Goal: Communication & Community: Answer question/provide support

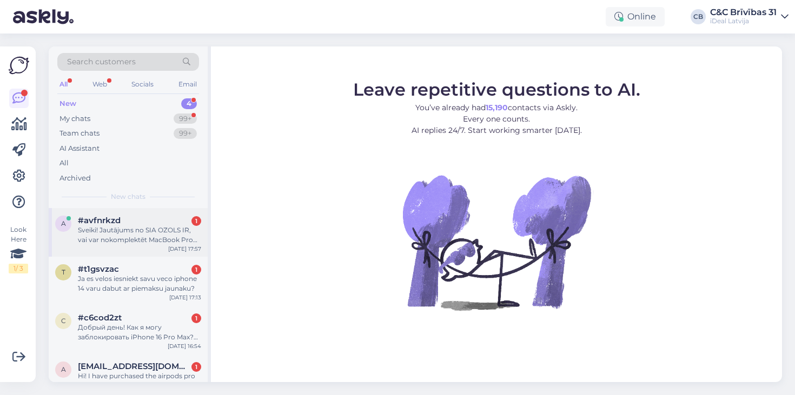
click at [104, 226] on div "Sveiki! Jautājums no SIA OZOLS IR, vai var nokomplektēt MacBook Pro 16" Apple M…" at bounding box center [139, 235] width 123 height 19
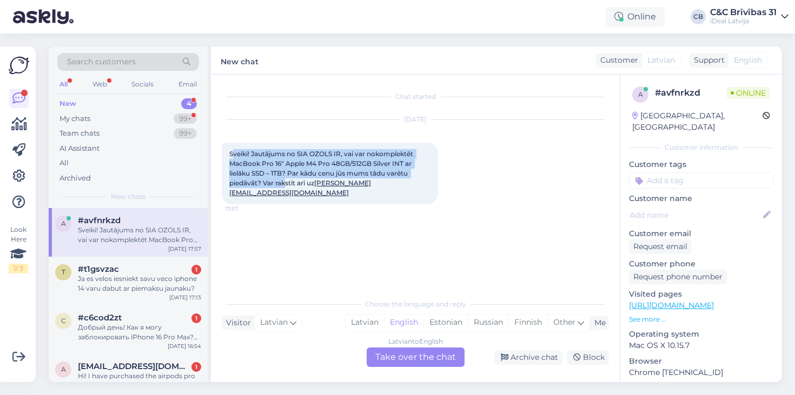
drag, startPoint x: 233, startPoint y: 154, endPoint x: 285, endPoint y: 174, distance: 55.7
click at [285, 175] on span "Sveiki! Jautājums no SIA OZOLS IR, vai var nokomplektēt MacBook Pro 16" Apple M…" at bounding box center [322, 173] width 186 height 47
click at [285, 174] on span "Sveiki! Jautājums no SIA OZOLS IR, vai var nokomplektēt MacBook Pro 16" Apple M…" at bounding box center [322, 173] width 186 height 47
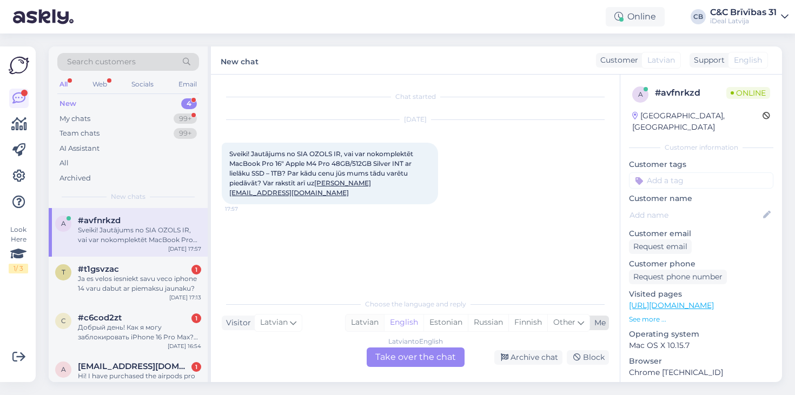
click at [368, 331] on div "Latvian" at bounding box center [365, 323] width 38 height 16
click at [384, 351] on div "Latvian to Latvian Take over the chat" at bounding box center [416, 357] width 98 height 19
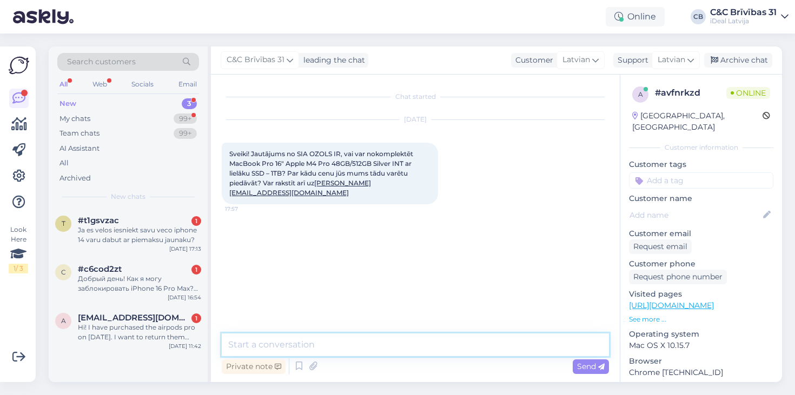
click at [392, 351] on textarea at bounding box center [415, 345] width 387 height 23
type textarea "Labdien! Nodosim informāciju jūsu biznesa menedžerim"
paste textarea "€"
click at [298, 344] on textarea "Labdien! Šobrīd datora cena ir 2899€." at bounding box center [415, 345] width 387 height 23
click at [439, 341] on textarea "Labdien! Šobrīd jūsu izvēlētā datora cena ir 2899€." at bounding box center [415, 345] width 387 height 23
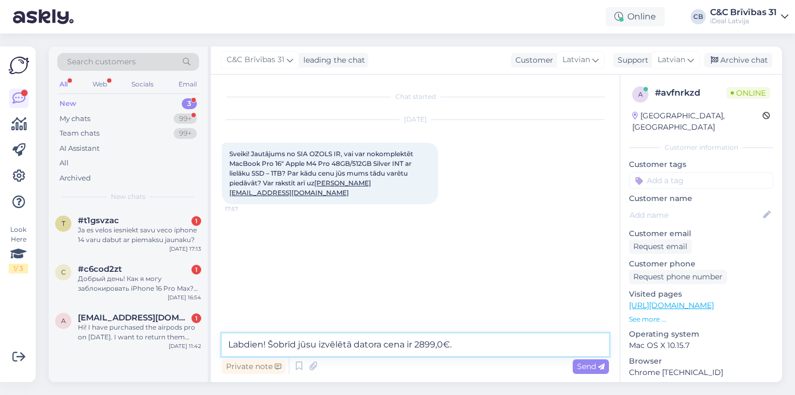
type textarea "Labdien! Šobrīd jūsu izvēlētā datora cena ir 2899,00€."
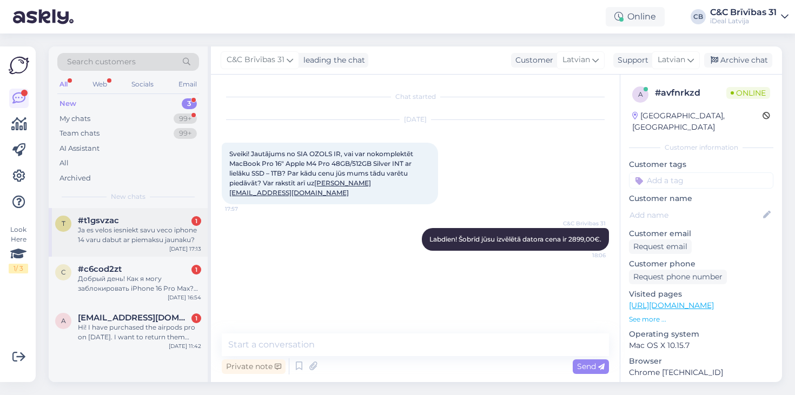
click at [166, 222] on div "#t1gsvzac 1" at bounding box center [139, 221] width 123 height 10
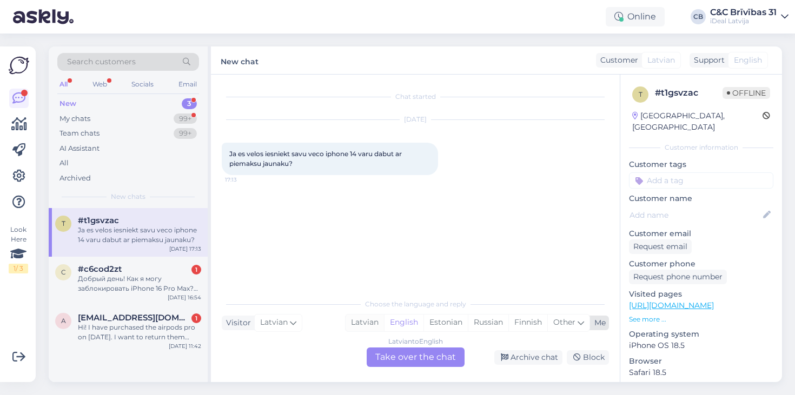
click at [360, 326] on div "Latvian" at bounding box center [365, 323] width 38 height 16
click at [138, 274] on div "Добрый день! Как я могу заблокировать iPhone 16 Pro Max? Телефон куплен на моё …" at bounding box center [139, 283] width 123 height 19
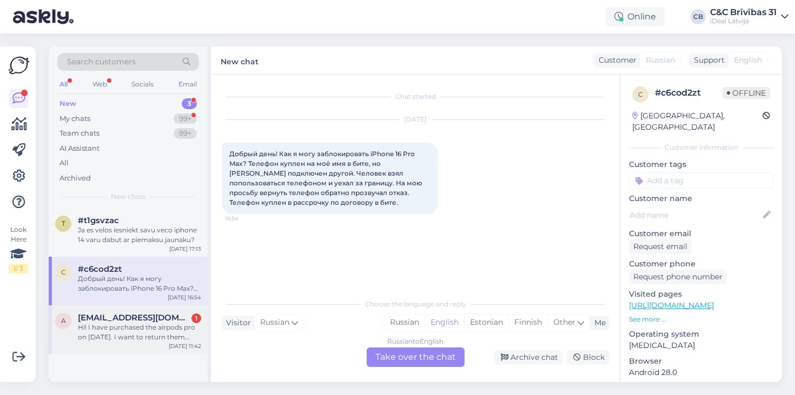
click at [166, 329] on div "Hi! I have purchased the airpods pro on [DATE]. I want to return them back and …" at bounding box center [139, 332] width 123 height 19
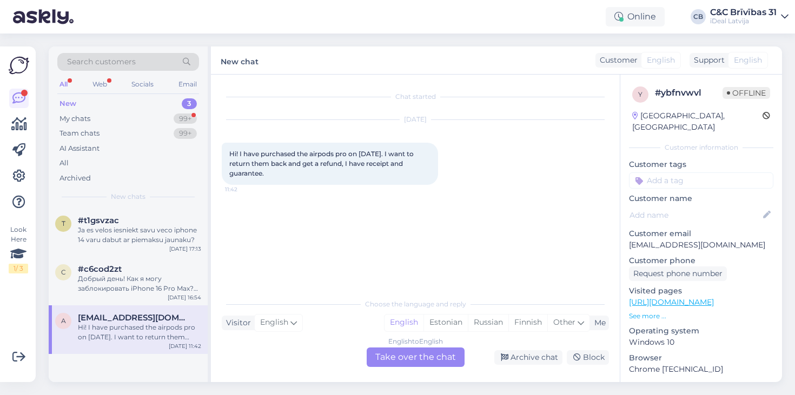
click at [393, 351] on div "English to English Take over the chat" at bounding box center [416, 357] width 98 height 19
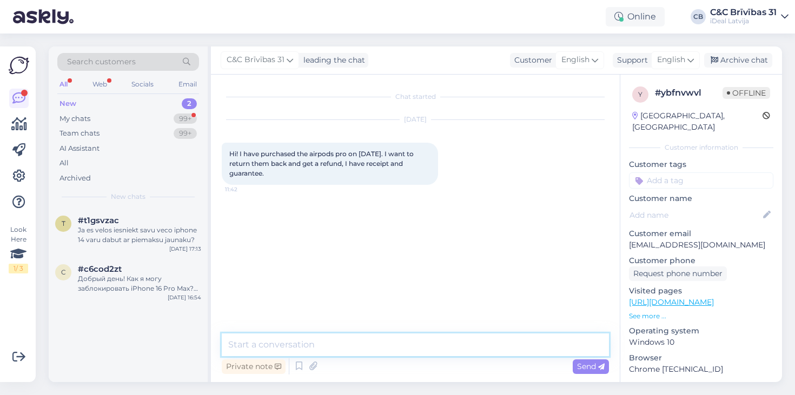
click at [399, 353] on textarea at bounding box center [415, 345] width 387 height 23
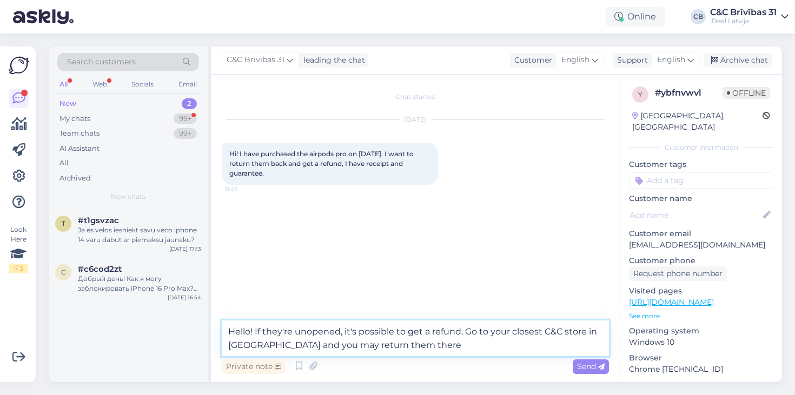
type textarea "Hello! If they're unopened, it's possible to get a refund. Go to your closest C…"
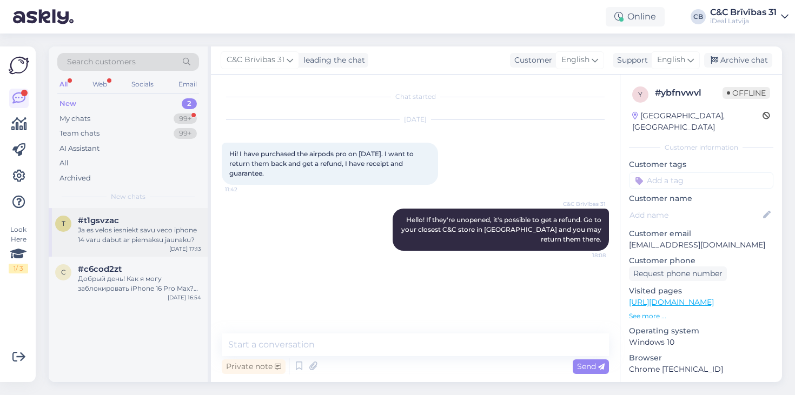
click at [122, 237] on div "Ja es velos iesniekt savu veco iphone 14 varu dabut ar piemaksu jaunaku?" at bounding box center [139, 235] width 123 height 19
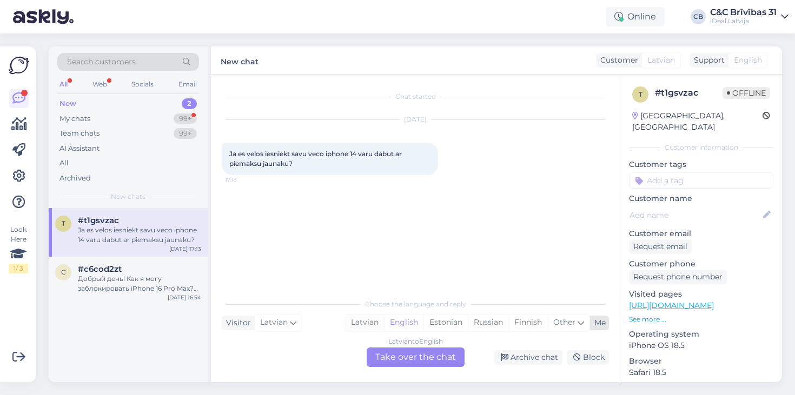
click at [374, 320] on div "Latvian" at bounding box center [365, 323] width 38 height 16
click at [394, 356] on div "Latvian to Latvian Take over the chat" at bounding box center [416, 357] width 98 height 19
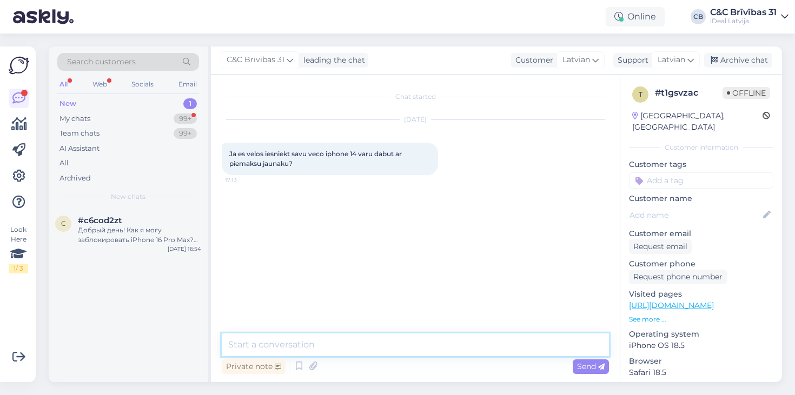
click at [394, 353] on textarea at bounding box center [415, 345] width 387 height 23
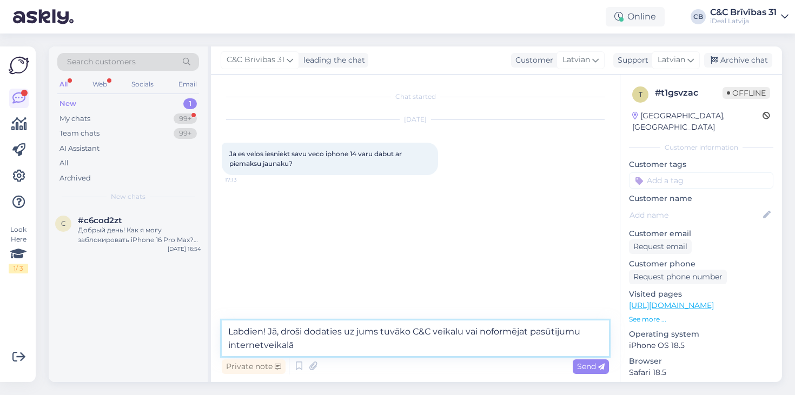
type textarea "Labdien! Jā, droši dodaties uz jums tuvāko C&C veikalu vai noformējat pasūtījum…"
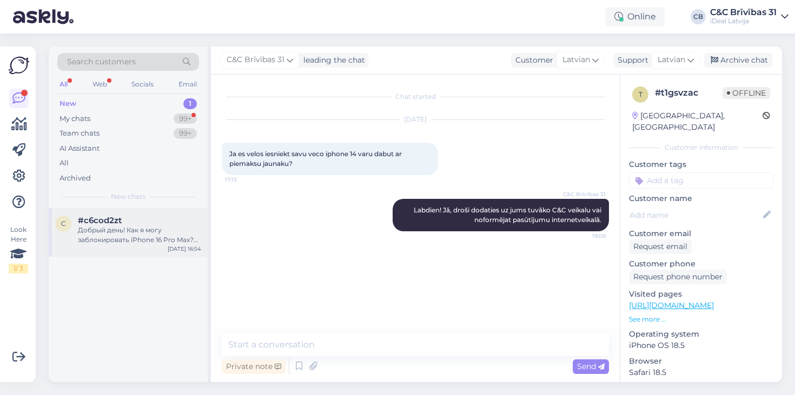
click at [114, 219] on span "#c6cod2zt" at bounding box center [100, 221] width 44 height 10
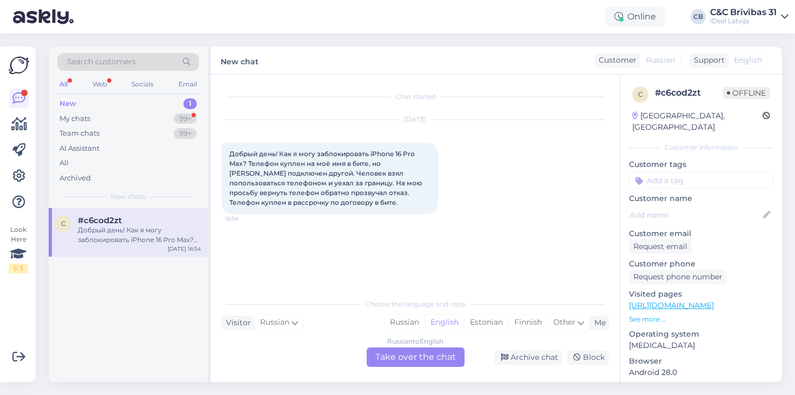
click at [416, 357] on div "Russian to English Take over the chat" at bounding box center [416, 357] width 98 height 19
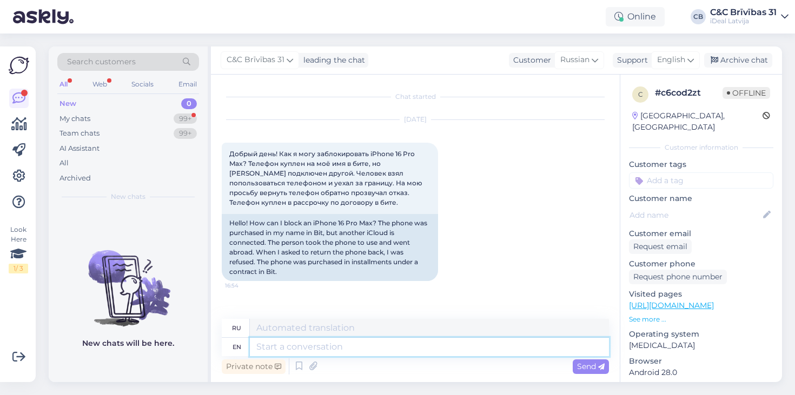
click at [338, 349] on textarea at bounding box center [429, 347] width 359 height 18
click at [306, 346] on textarea at bounding box center [429, 347] width 359 height 18
click at [302, 346] on textarea at bounding box center [429, 347] width 359 height 18
click at [293, 345] on textarea at bounding box center [429, 347] width 359 height 18
type textarea "Hello! A"
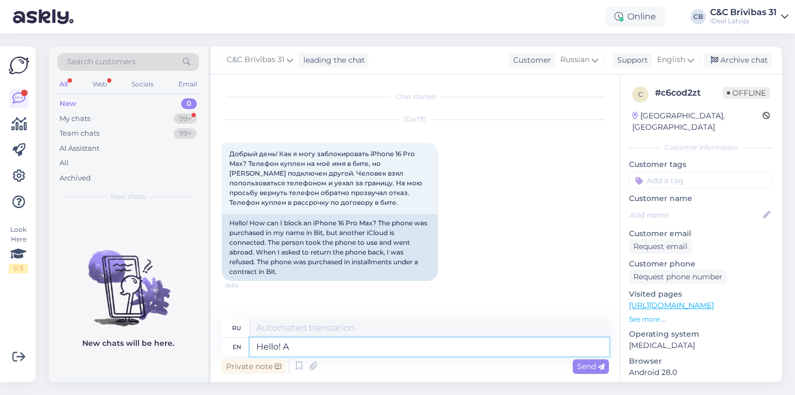
type textarea "Привет!"
type textarea "Hello! In t"
type textarea "Привет! В"
type textarea "Hello!"
type textarea "Привет!"
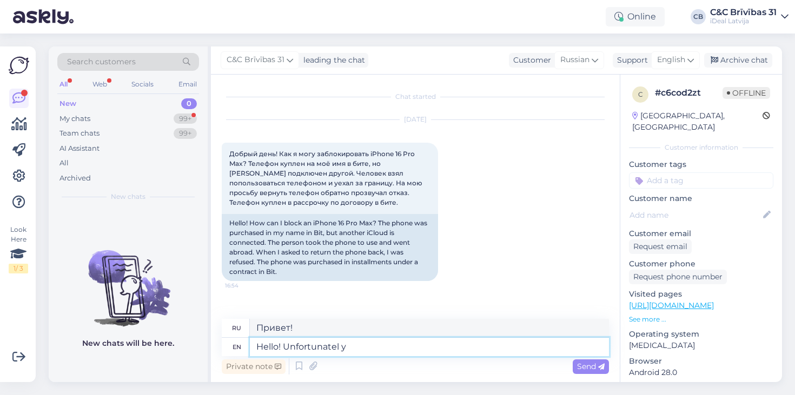
type textarea "Hello! Unfortunatel"
type textarea "Привет! К сожалению."
type textarea "Hello! Unfortunately w"
type textarea "Здравствуйте! К сожалению."
type textarea "Hello! Unfortunately we don"
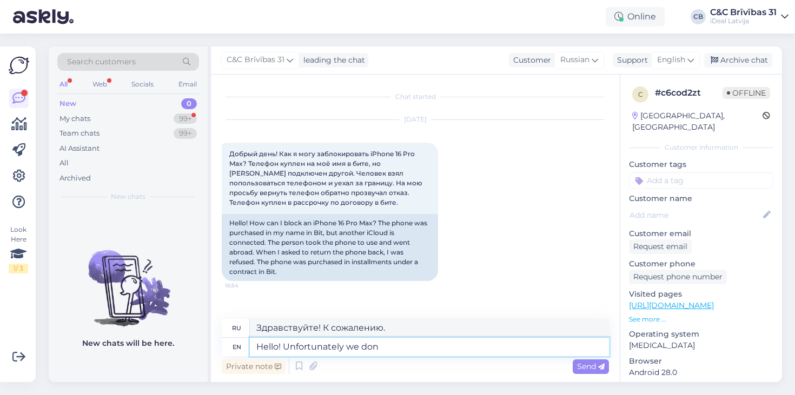
type textarea "Здравствуйте! К сожалению, мы"
type textarea "Hello! Unfortunately we don't"
type textarea "Здравствуйте! К сожалению, у нас нет"
type textarea "Hello! Unfortunately we don't have access t"
type textarea "Здравствуйте! К сожалению, у нас нет доступа."
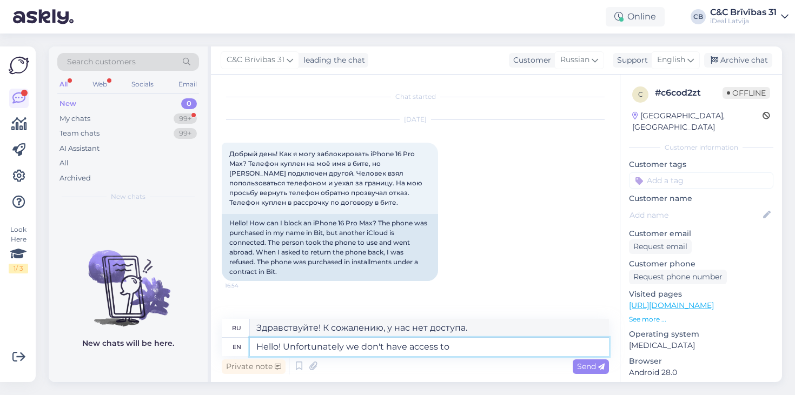
type textarea "Hello! Unfortunately we don't have access to"
type textarea "Здравствуйте! К сожалению, у нас нет доступа к"
type textarea "Hello! Unfortunately we don't have access to blocking"
type textarea "Здравствуйте! К сожалению, у нас нет доступа к блокировке."
type textarea "Hello! Unfortunately we don't have access to blocking devices."
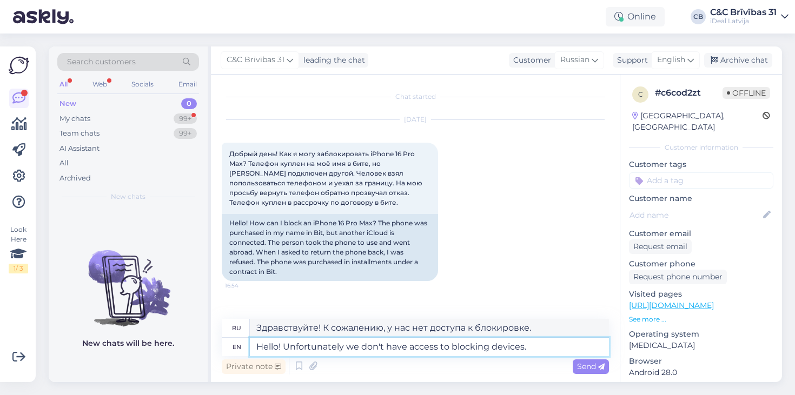
type textarea "Здравствуйте! К сожалению, у нас нет доступа к блокирующим устройствам."
type textarea "Hello! Unfortunately we don't have access to blocking devices. In this ca"
type textarea "Здравствуйте! К сожалению, у нас нет доступа к блокирующим устройствам. В этом"
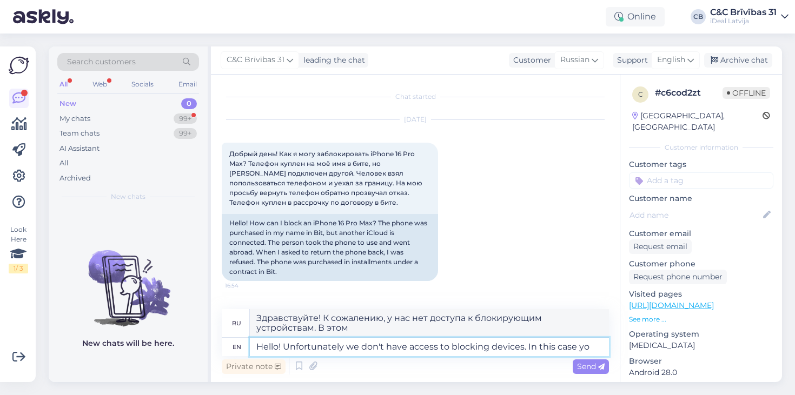
type textarea "Hello! Unfortunately we don't have access to blocking devices. In this case you"
type textarea "Здравствуйте! К сожалению, у нас нет доступа к блокирующим устройствам. В этом …"
type textarea "Hello! Unfortunately we don't have access to blocking devices. In this case you…"
type textarea "Здравствуйте! К сожалению, у нас нет доступа к блокирующим устройствам. В этом …"
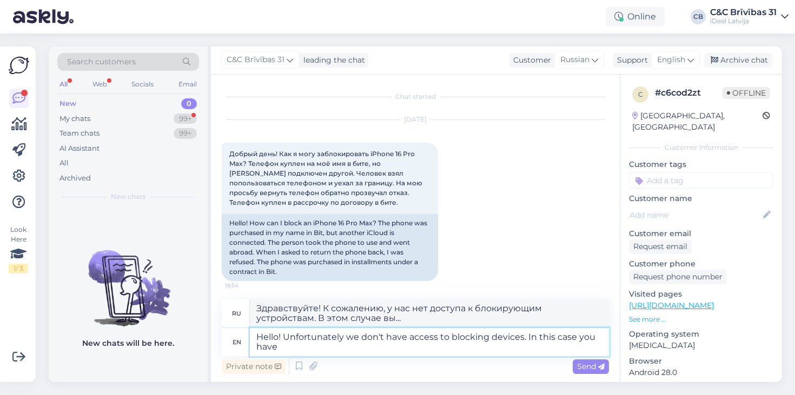
type textarea "Hello! Unfortunately we don't have access to blocking devices. In this case you…"
type textarea "Здравствуйте! К сожалению, у нас нет доступа к блокирующим устройствам. В этом …"
type textarea "Hello! Unfortunately we don't have access to blocking devices. In this case you…"
type textarea "Здравствуйте! К сожалению, у нас нет доступа к блокирующим устройствам. В этом …"
type textarea "Hello! Unfortunately we don't have access to blocking devices. In this case you…"
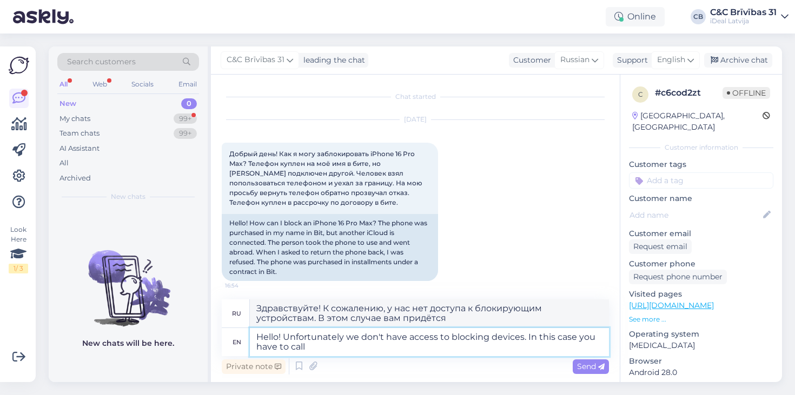
type textarea "Здравствуйте! К сожалению, у нас нет доступа к блокирующим устройствам. В этом …"
type textarea "Hello! Unfortunately we don't have access to blocking devices. In this case you…"
type textarea "Здравствуйте! К сожалению, у нас нет доступа к блокирующим устройствам. В этом …"
type textarea "Hello! Unfortunately we don't have access to blocking devices. In this case you…"
type textarea "Здравствуйте! К сожалению, у нас нет доступа к блокирующим устройствам. В этом …"
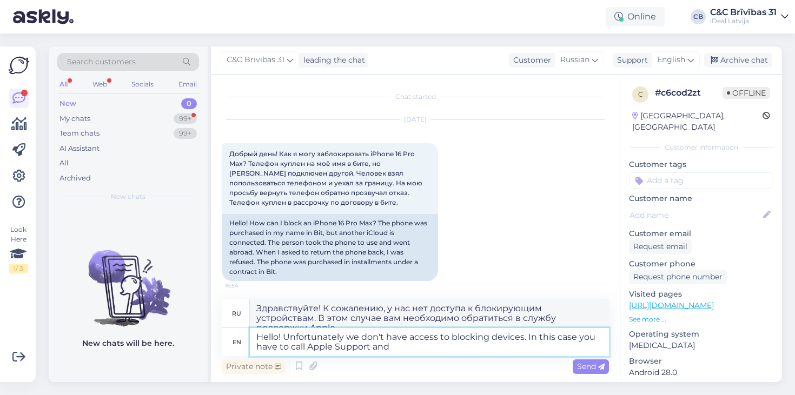
type textarea "Hello! Unfortunately we don't have access to blocking devices. In this case you…"
type textarea "Здравствуйте! К сожалению, у нас нет доступа к блокирующим устройствам. В этом …"
type textarea "Hello! Unfortunately we don't have access to blocking devices. In this case you…"
type textarea "Здравствуйте! К сожалению, у нас нет доступа к блокирующим устройствам. В этом …"
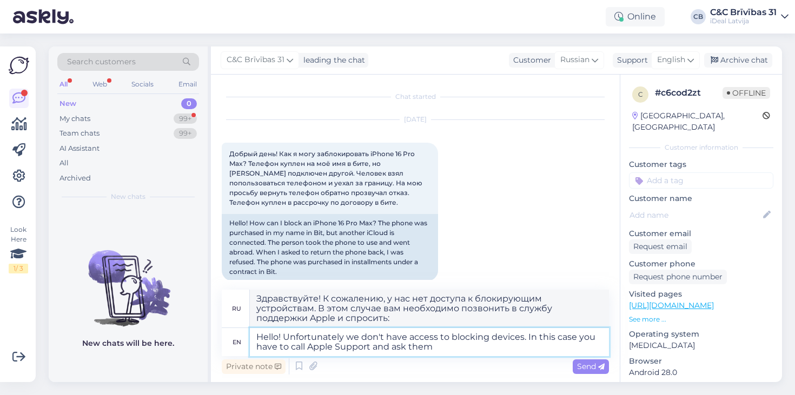
type textarea "Hello! Unfortunately we don't have access to blocking devices. In this case you…"
type textarea "Здравствуйте! К сожалению, у нас нет доступа к блокирующим устройствам. В этом …"
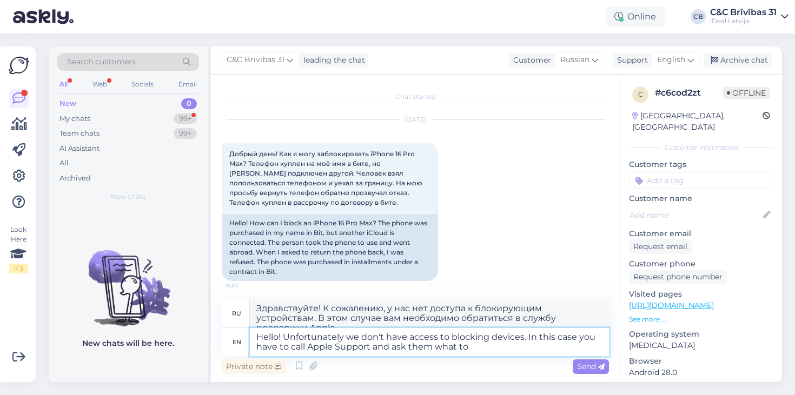
type textarea "Hello! Unfortunately we don't have access to blocking devices. In this case you…"
type textarea "Здравствуйте! К сожалению, у нас нет доступа к блокирующим устройствам. В этом …"
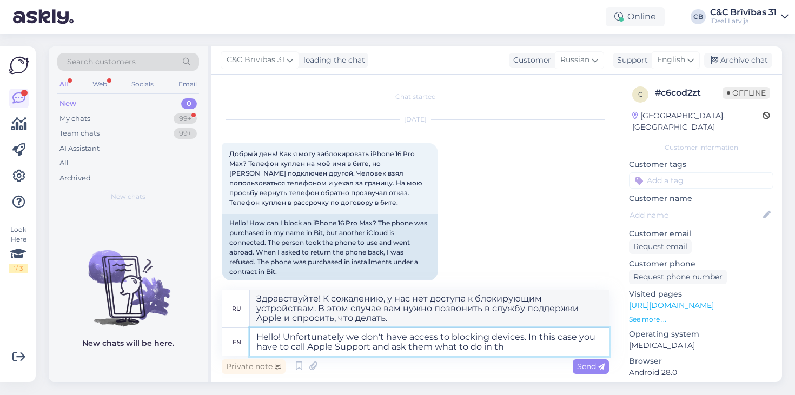
type textarea "Hello! Unfortunately we don't have access to blocking devices. In this case you…"
type textarea "Здравствуйте! К сожалению, у нас нет доступа к блокирующим устройствам. В этом …"
type textarea "Hello! Unfortunately we don't have access to blocking devices. In this case you…"
type textarea "Здравствуйте! К сожалению, у нас нет доступа к блокирующим устройствам. В этом …"
type textarea "Hello! Unfortunately we don't have access to blocking devices. In this case you…"
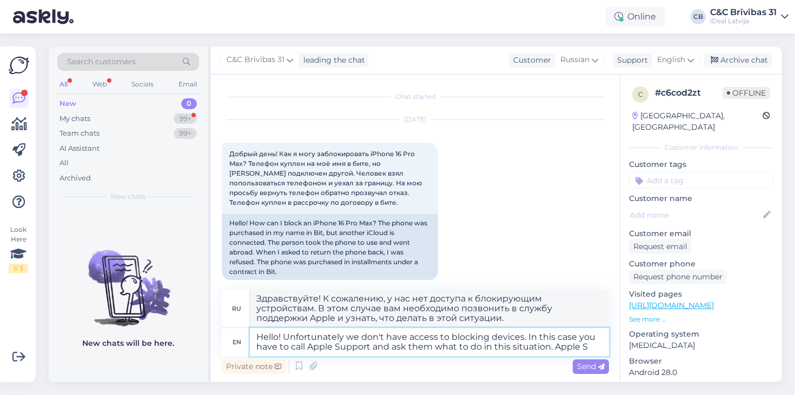
type textarea "Здравствуйте! К сожалению, у нас нет доступа к блокирующим устройствам. В этом …"
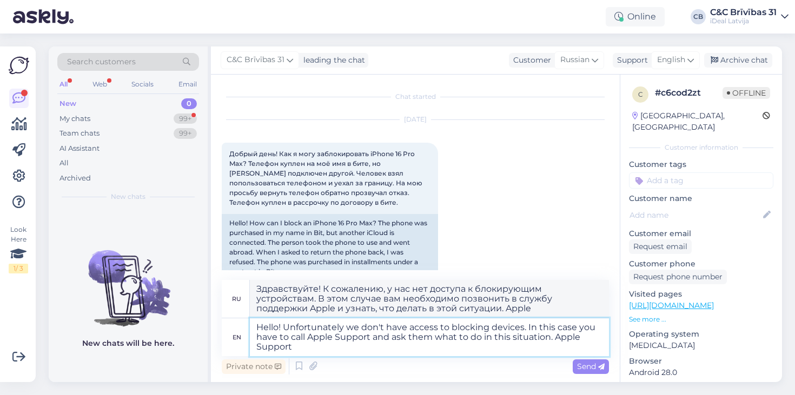
type textarea "Hello! Unfortunately we don't have access to blocking devices. In this case you…"
type textarea "Здравствуйте! К сожалению, у нас нет доступа к блокирующим устройствам. В этом …"
type textarea "Hello! Unfortunately we don't have access to blocking devices. In this case you…"
type textarea "Здравствуйте! К сожалению, у нас нет доступа к блокирующим устройствам. В этом …"
type textarea "Hello! Unfortunately we don't have access to blocking devices. In this case you…"
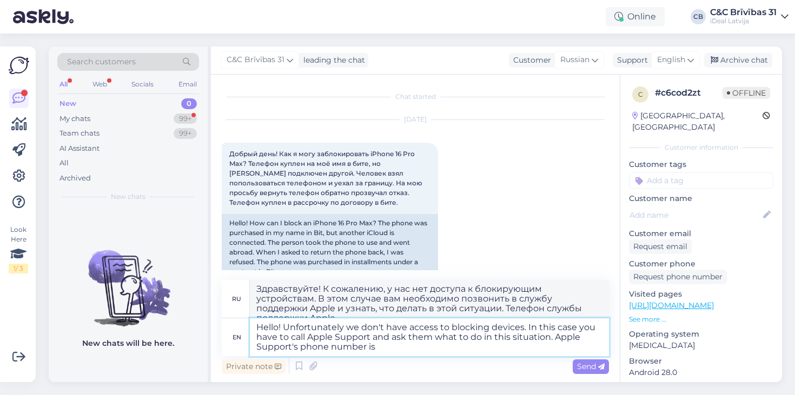
type textarea "Здравствуйте! К сожалению, у нас нет доступа к блокирующим устройствам. В этом …"
type textarea "Hello! Unfortunately we don't have access to blocking devices. In this case you…"
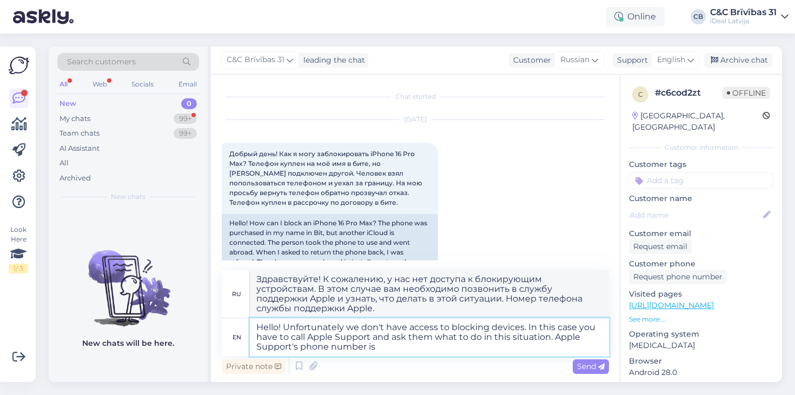
type textarea "Здравствуйте! К сожалению, у нас нет доступа к блокирующим устройствам. В этом …"
type textarea "Hello! Unfortunately we don't have access to blocking devices. In this case you…"
type textarea "Здравствуйте! К сожалению, у нас нет доступа к блокирующим устройствам. В этом …"
type textarea "Hello! Unfortunately we don't have access to blocking devices. In this case you…"
type textarea "Здравствуйте! К сожалению, у нас нет доступа к блокирующим устройствам. В этом …"
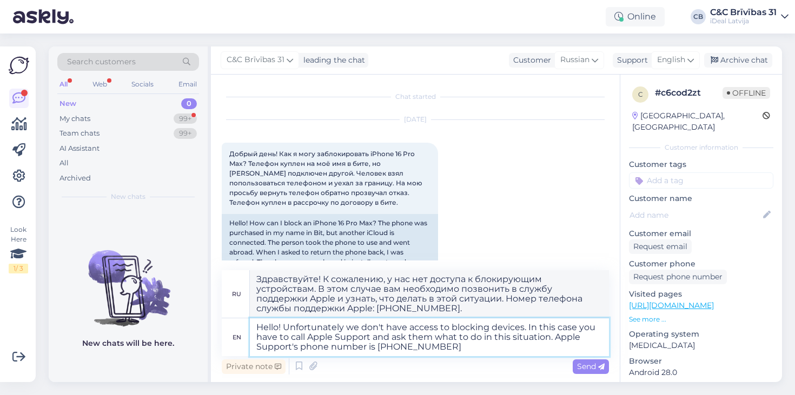
type textarea "Hello! Unfortunately we don't have access to blocking devices. In this case you…"
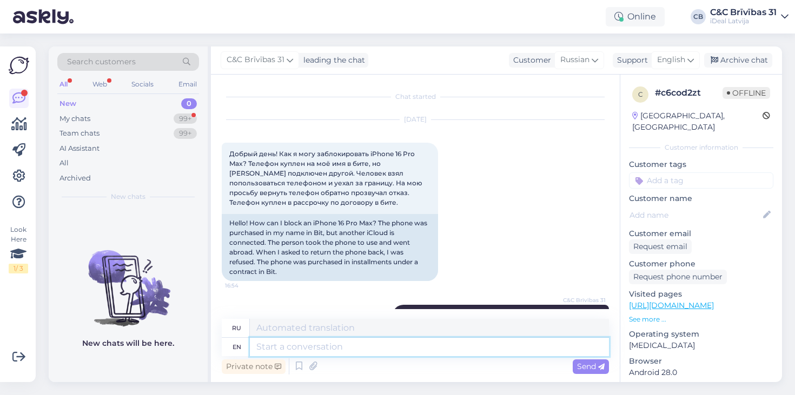
scroll to position [117, 0]
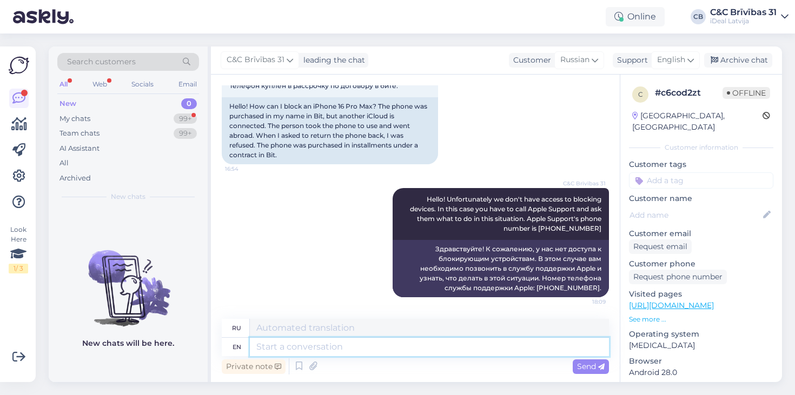
type textarea "Здравствуйте! К сожалению, у нас нет доступа к блокирующим устройствам. В этом …"
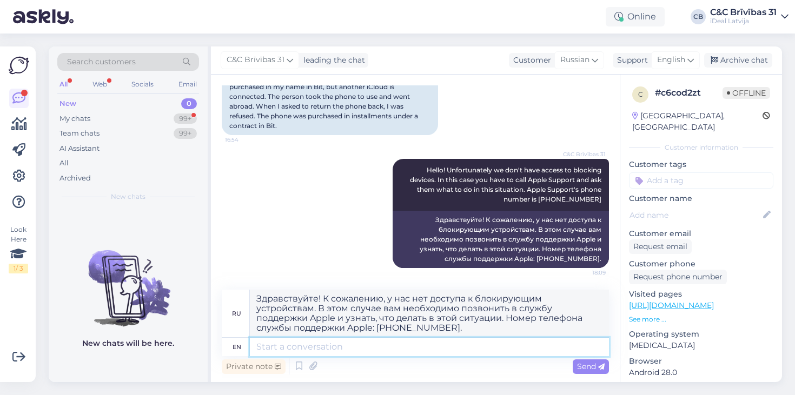
scroll to position [146, 0]
click at [96, 114] on div "My chats 99+" at bounding box center [128, 118] width 142 height 15
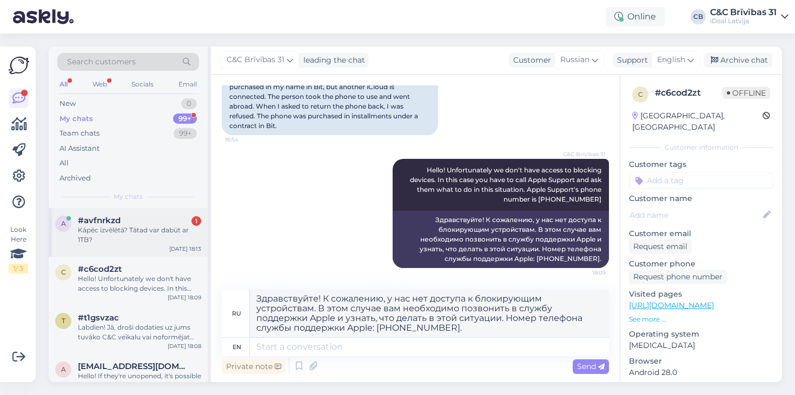
click at [157, 216] on div "#avfnrkzd 1" at bounding box center [139, 221] width 123 height 10
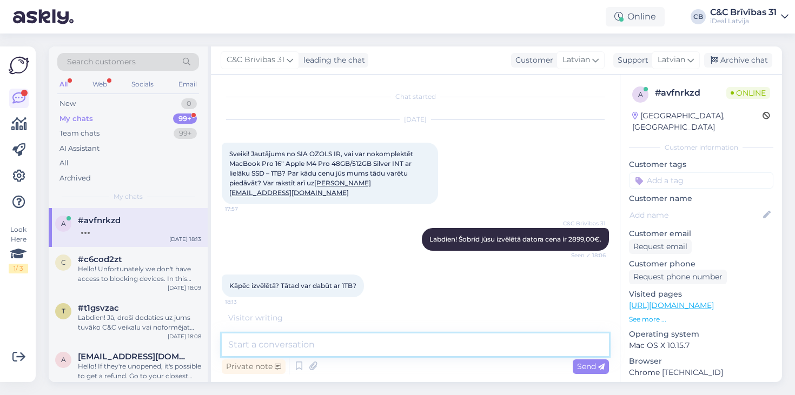
click at [378, 343] on textarea at bounding box center [415, 345] width 387 height 23
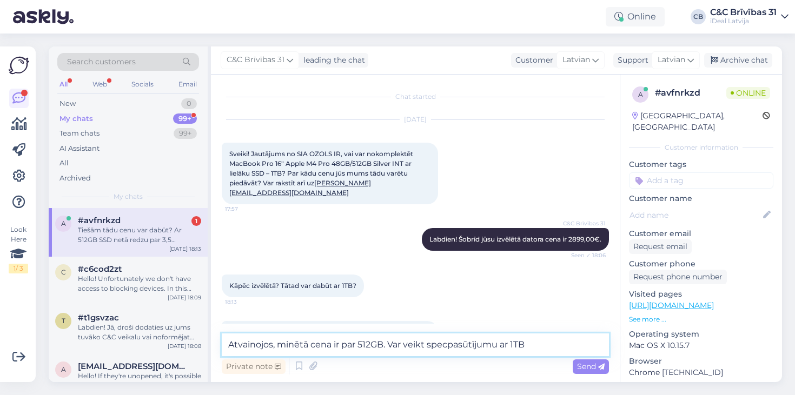
scroll to position [32, 0]
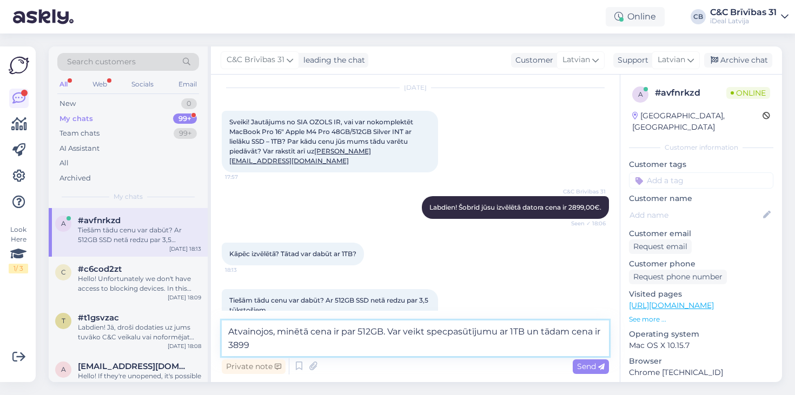
paste textarea "€"
type textarea "Atvainojos, minētā cena ir par 512GB. Var veikt specpasūtījumu ar 1TB un tādam …"
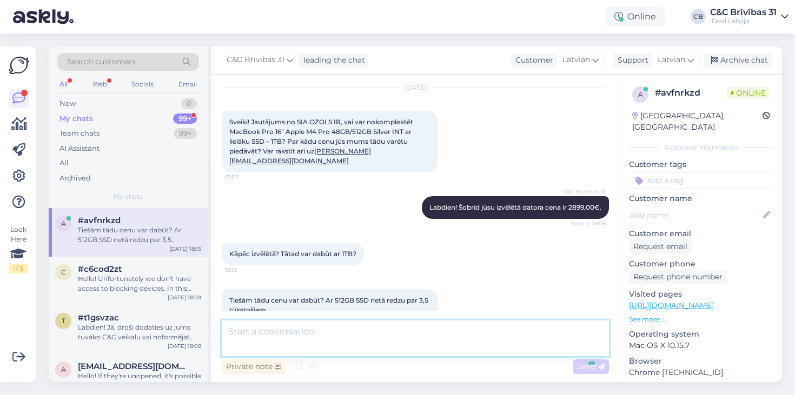
scroll to position [88, 0]
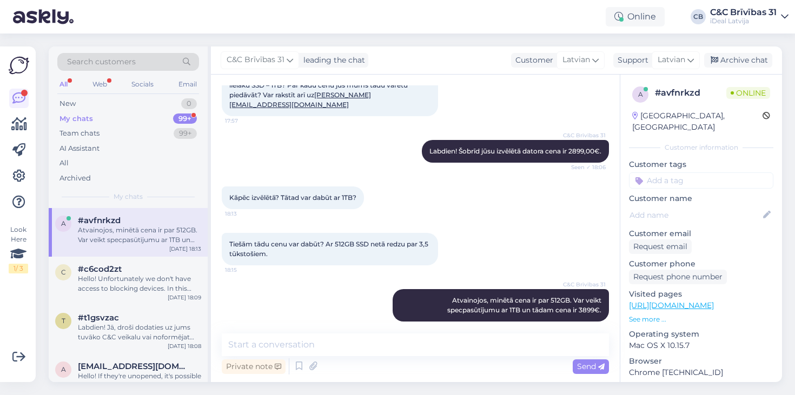
click at [178, 117] on div "99+" at bounding box center [185, 119] width 24 height 11
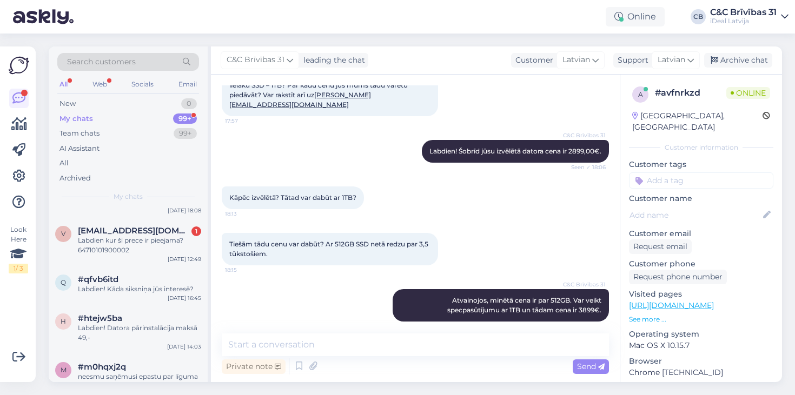
scroll to position [180, 0]
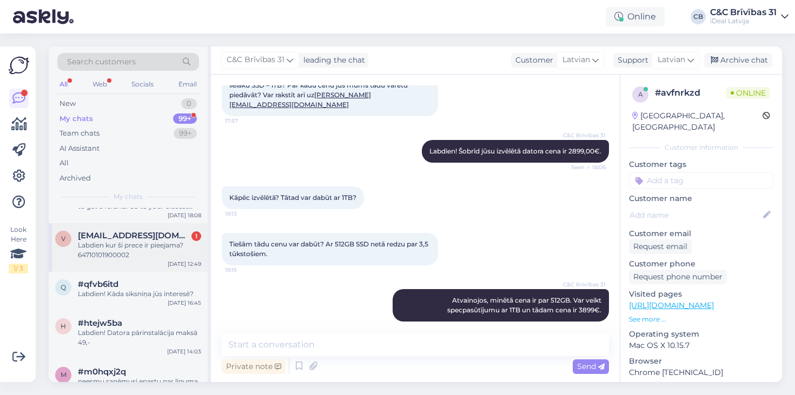
click at [165, 247] on div "Labdien kur ši prece ir pieejama? 64710101900002" at bounding box center [139, 250] width 123 height 19
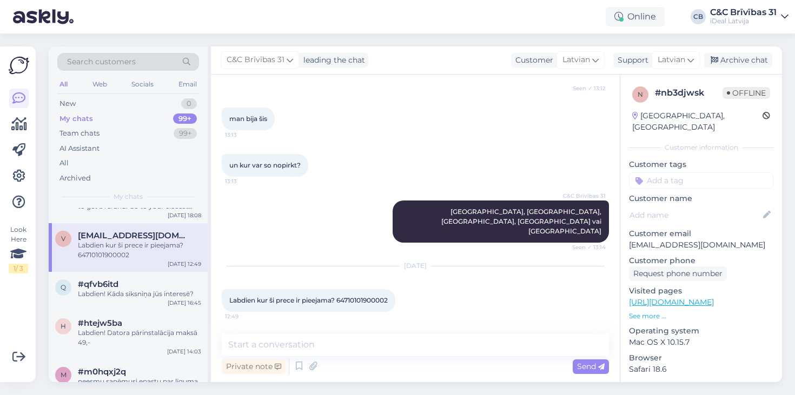
click at [359, 302] on span "Labdien kur ši prece ir pieejama? 64710101900002" at bounding box center [308, 300] width 158 height 8
copy div "64710101900002 12:49"
click at [441, 222] on span "[GEOGRAPHIC_DATA], [GEOGRAPHIC_DATA], [GEOGRAPHIC_DATA], [GEOGRAPHIC_DATA] vai …" at bounding box center [522, 222] width 162 height 28
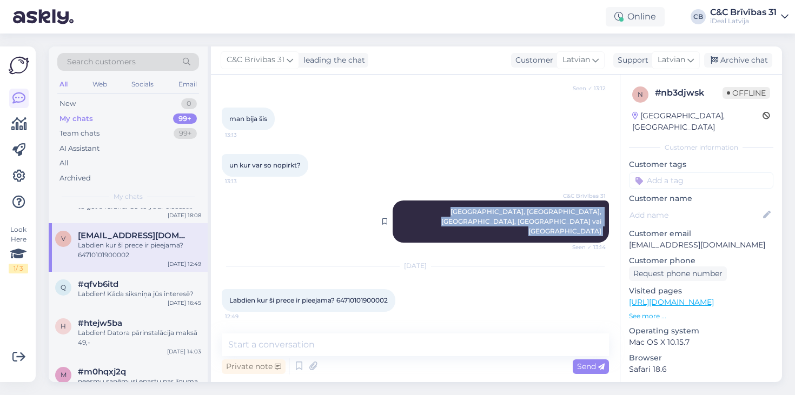
drag, startPoint x: 417, startPoint y: 222, endPoint x: 583, endPoint y: 235, distance: 166.6
click at [583, 235] on span "[GEOGRAPHIC_DATA], [GEOGRAPHIC_DATA], [GEOGRAPHIC_DATA], [GEOGRAPHIC_DATA] vai …" at bounding box center [522, 222] width 162 height 28
copy div "Akropole Rīga, [GEOGRAPHIC_DATA], [GEOGRAPHIC_DATA], [GEOGRAPHIC_DATA] vai [GEO…"
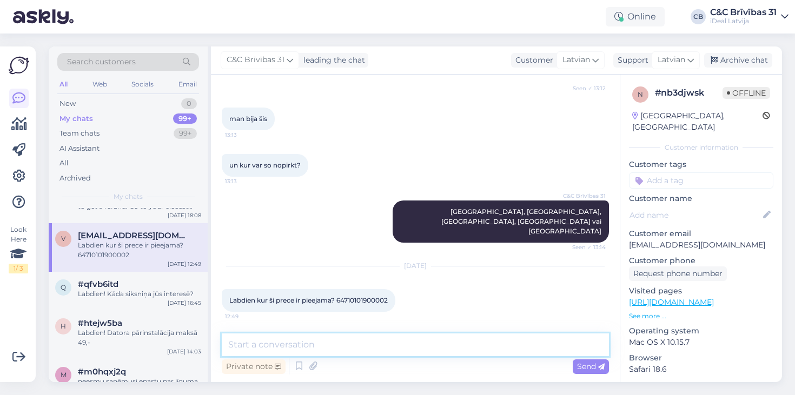
click at [387, 335] on textarea at bounding box center [415, 345] width 387 height 23
paste textarea "[GEOGRAPHIC_DATA], [GEOGRAPHIC_DATA], [GEOGRAPHIC_DATA], [GEOGRAPHIC_DATA] vai …"
type textarea "[GEOGRAPHIC_DATA], [GEOGRAPHIC_DATA], [GEOGRAPHIC_DATA], [GEOGRAPHIC_DATA] vai …"
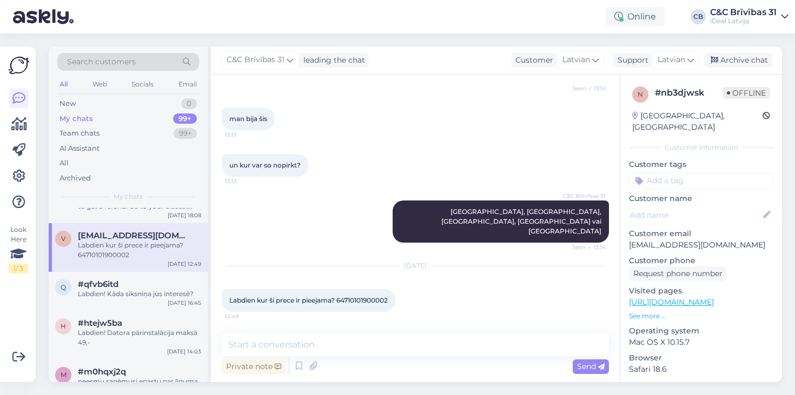
click at [399, 125] on div "man bija šis 13:13" at bounding box center [415, 119] width 387 height 47
click at [127, 108] on div "New 0" at bounding box center [128, 103] width 142 height 15
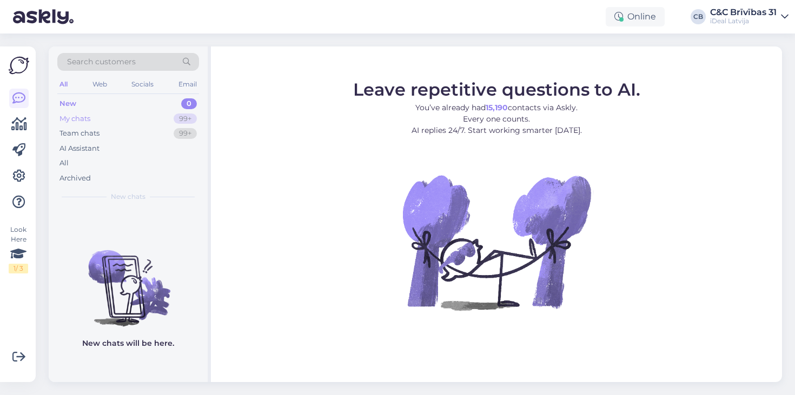
click at [89, 116] on div "My chats" at bounding box center [75, 119] width 31 height 11
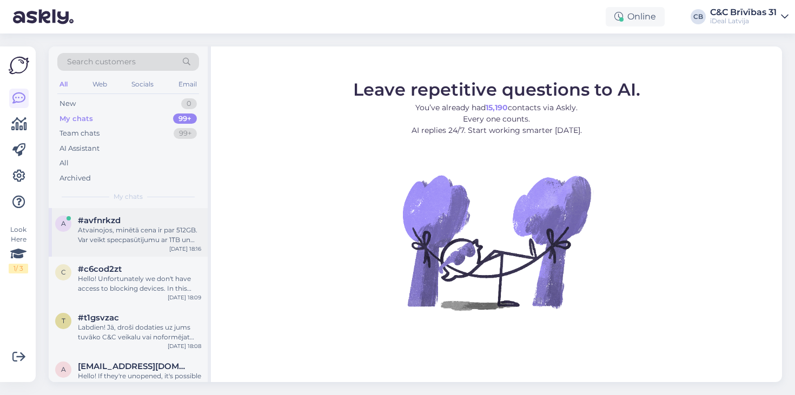
click at [151, 230] on div "Atvainojos, minētā cena ir par 512GB. Var veikt specpasūtījumu ar 1TB un tādam …" at bounding box center [139, 235] width 123 height 19
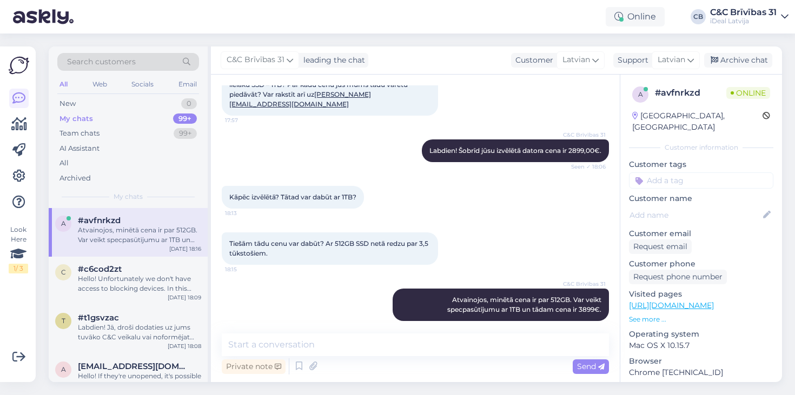
scroll to position [88, 0]
click at [163, 278] on div "Hello! Unfortunately we don't have access to blocking devices. In this case you…" at bounding box center [139, 283] width 123 height 19
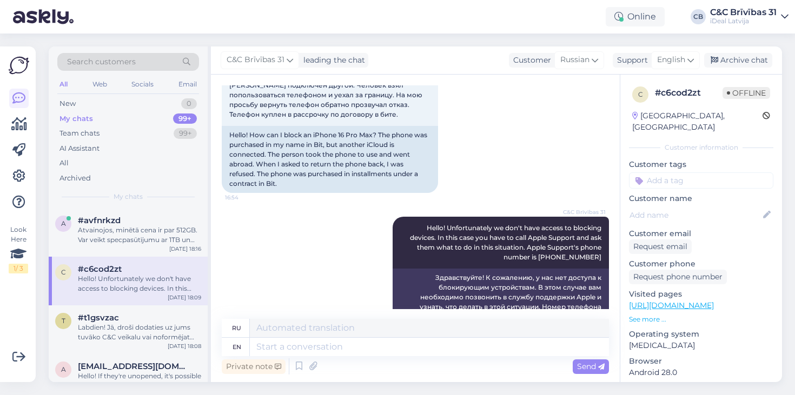
scroll to position [117, 0]
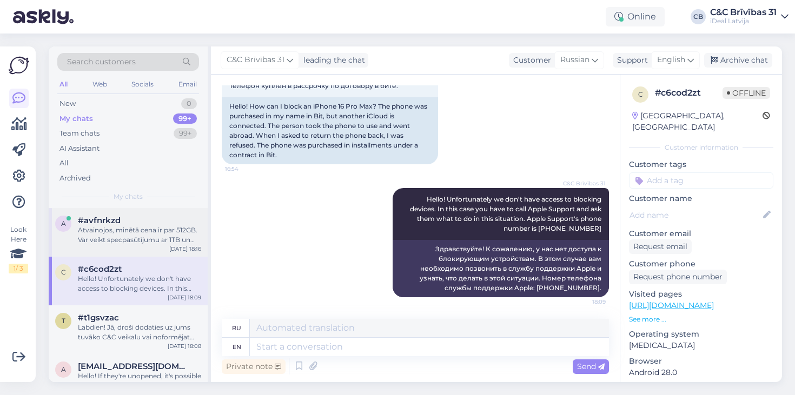
click at [185, 233] on div "Atvainojos, minētā cena ir par 512GB. Var veikt specpasūtījumu ar 1TB un tādam …" at bounding box center [139, 235] width 123 height 19
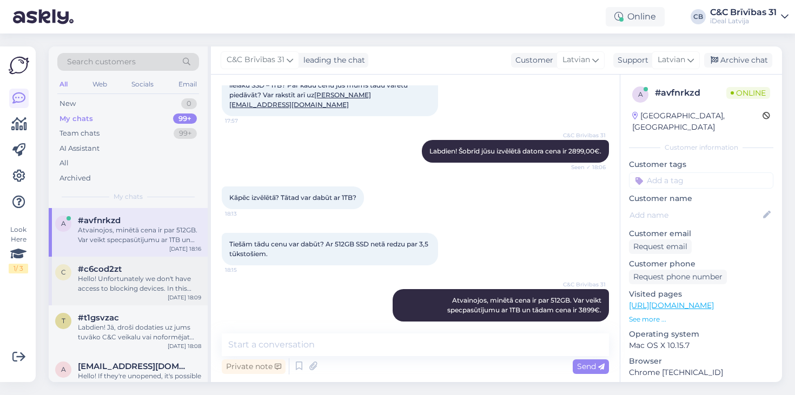
click at [177, 276] on div "Hello! Unfortunately we don't have access to blocking devices. In this case you…" at bounding box center [139, 283] width 123 height 19
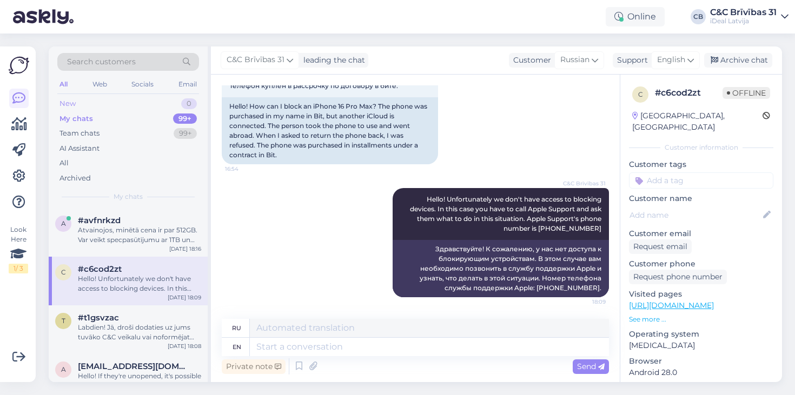
click at [161, 102] on div "New 0" at bounding box center [128, 103] width 142 height 15
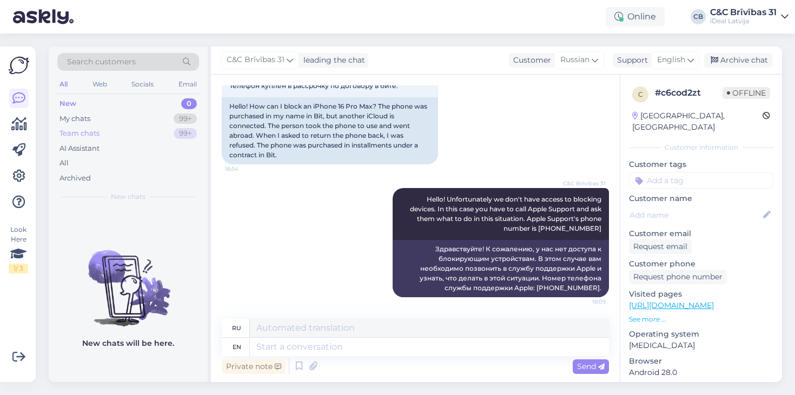
click at [172, 131] on div "Team chats 99+" at bounding box center [128, 133] width 142 height 15
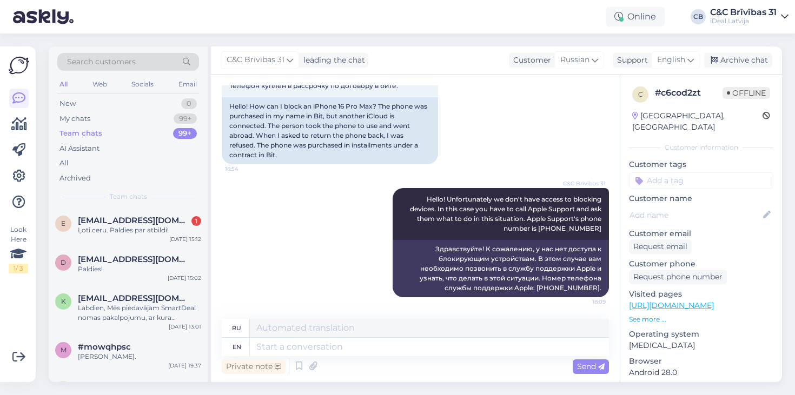
click at [155, 200] on div "Team chats" at bounding box center [128, 197] width 142 height 10
click at [150, 216] on span "elciprese@inbox.lv" at bounding box center [134, 221] width 113 height 10
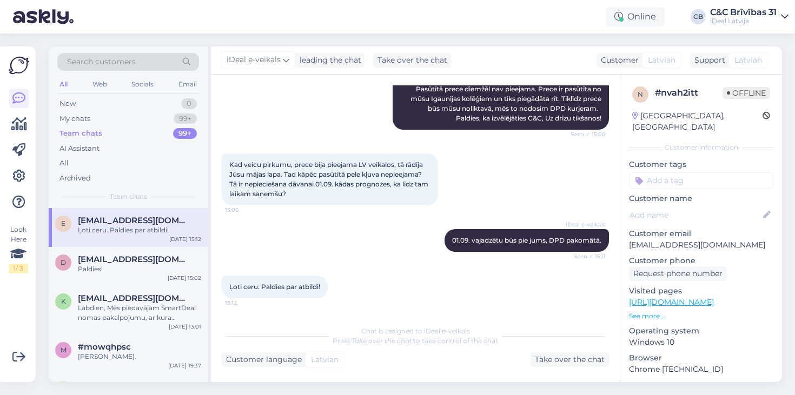
scroll to position [197, 0]
click at [141, 106] on div "New 0" at bounding box center [128, 103] width 142 height 15
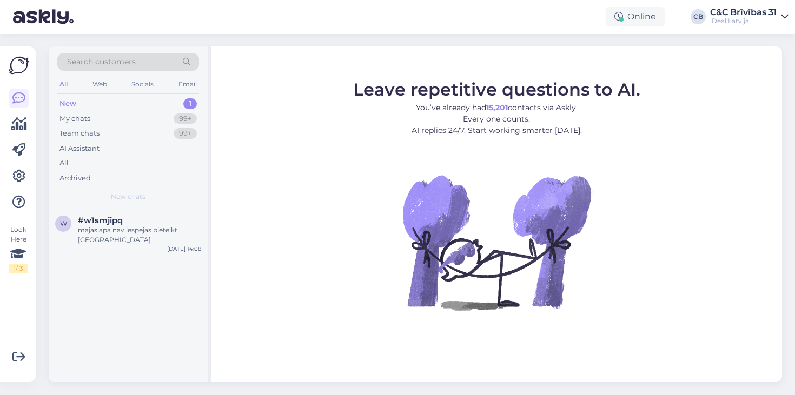
click at [541, 88] on span "Leave repetitive questions to AI." at bounding box center [496, 89] width 287 height 21
click at [120, 220] on span "#w1smjipq" at bounding box center [100, 221] width 45 height 10
